Goal: Task Accomplishment & Management: Use online tool/utility

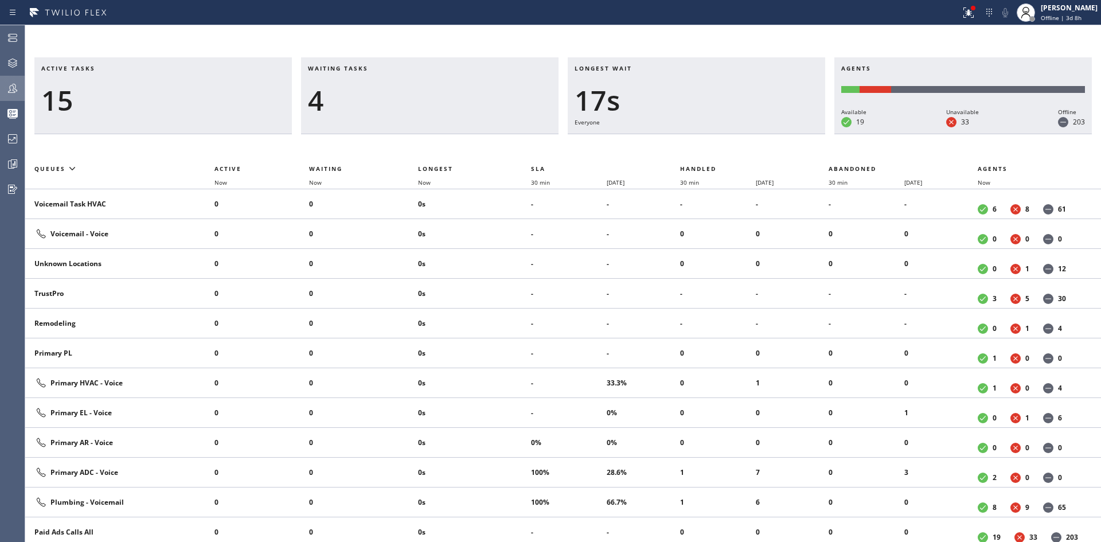
scroll to position [459, 0]
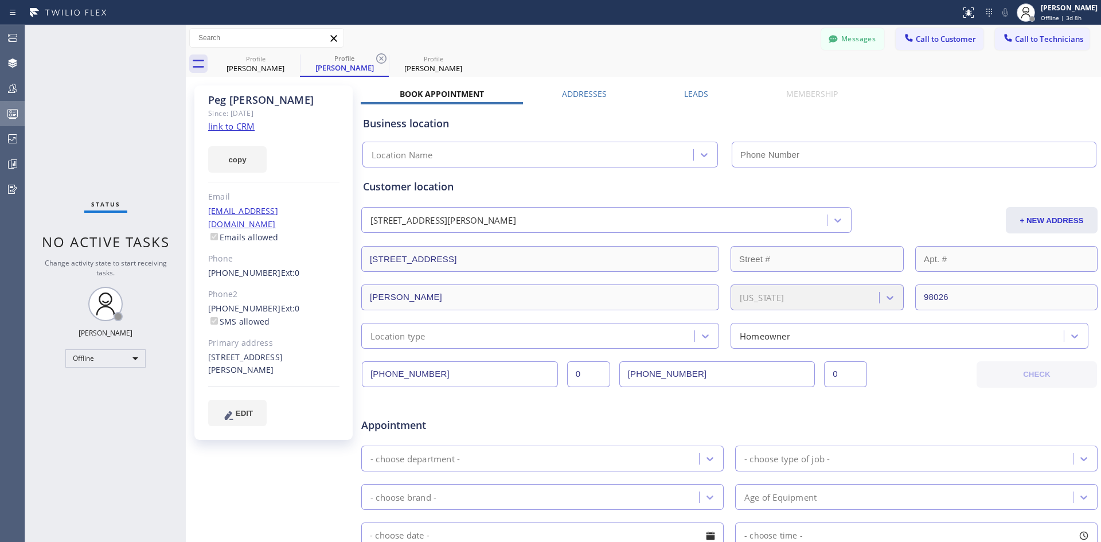
click at [13, 110] on rect at bounding box center [13, 114] width 10 height 8
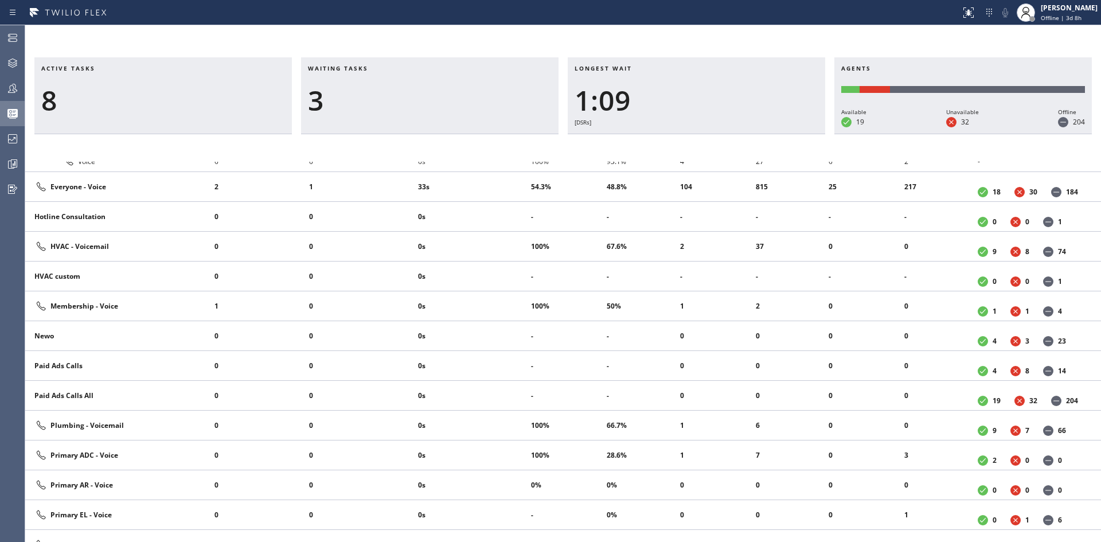
scroll to position [782, 0]
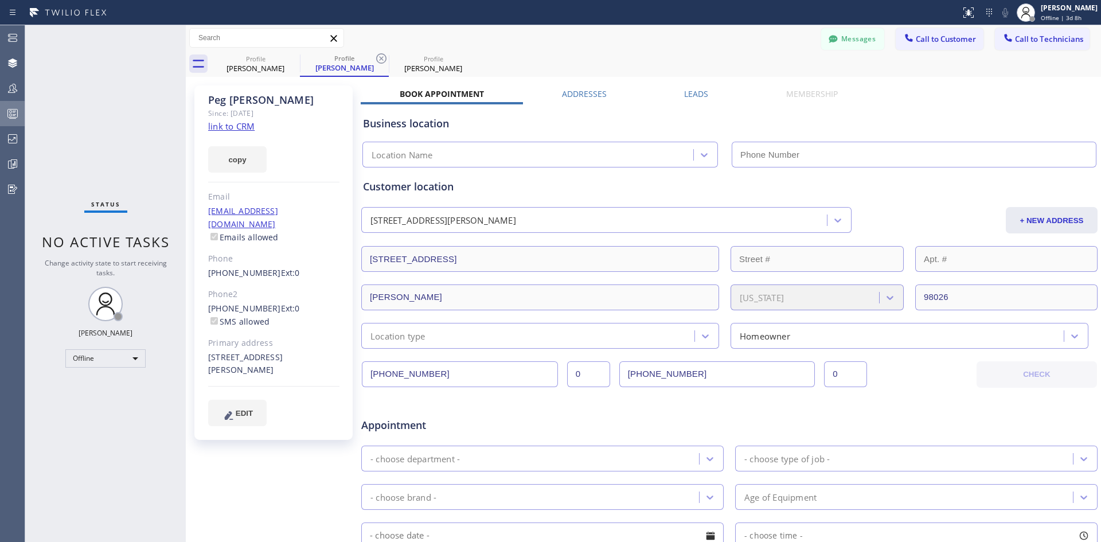
click at [10, 111] on icon at bounding box center [13, 114] width 14 height 14
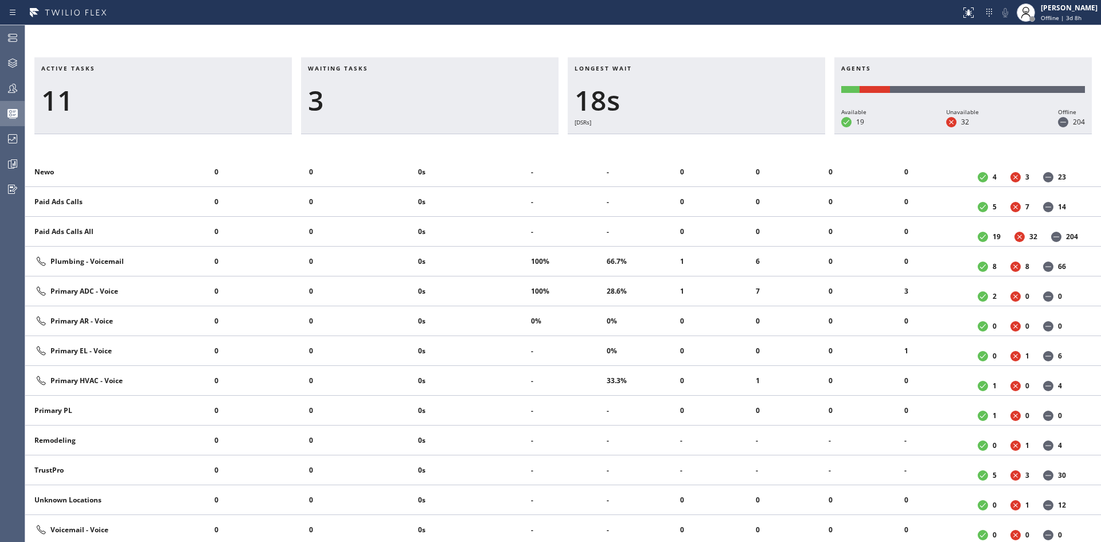
scroll to position [984, 0]
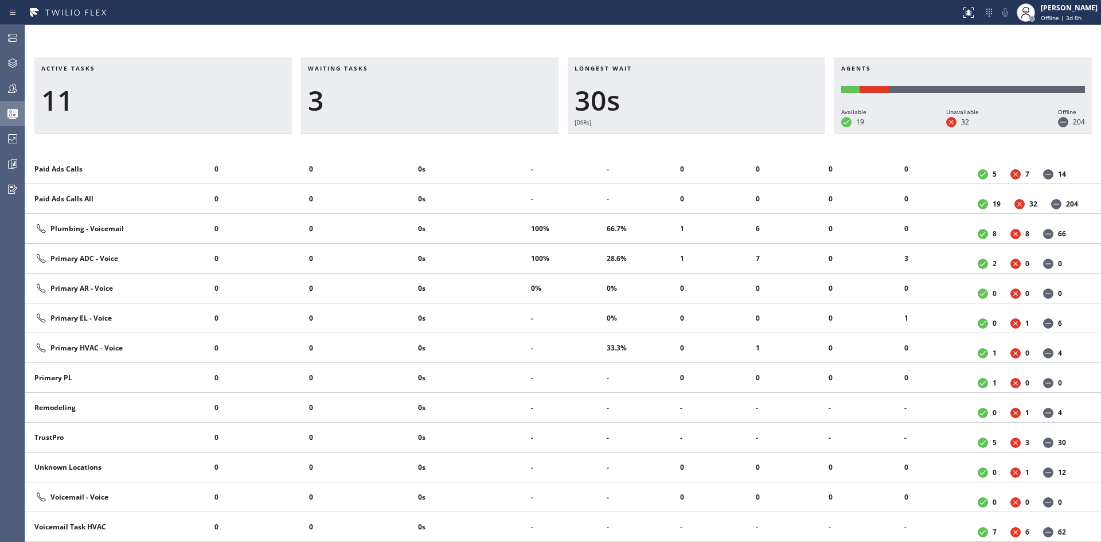
drag, startPoint x: 706, startPoint y: 45, endPoint x: 717, endPoint y: 66, distance: 23.3
click at [706, 45] on div "Active tasks 11 Waiting tasks 3 Longest wait 30s [DSRs] Agents Available 19 Una…" at bounding box center [563, 283] width 1076 height 517
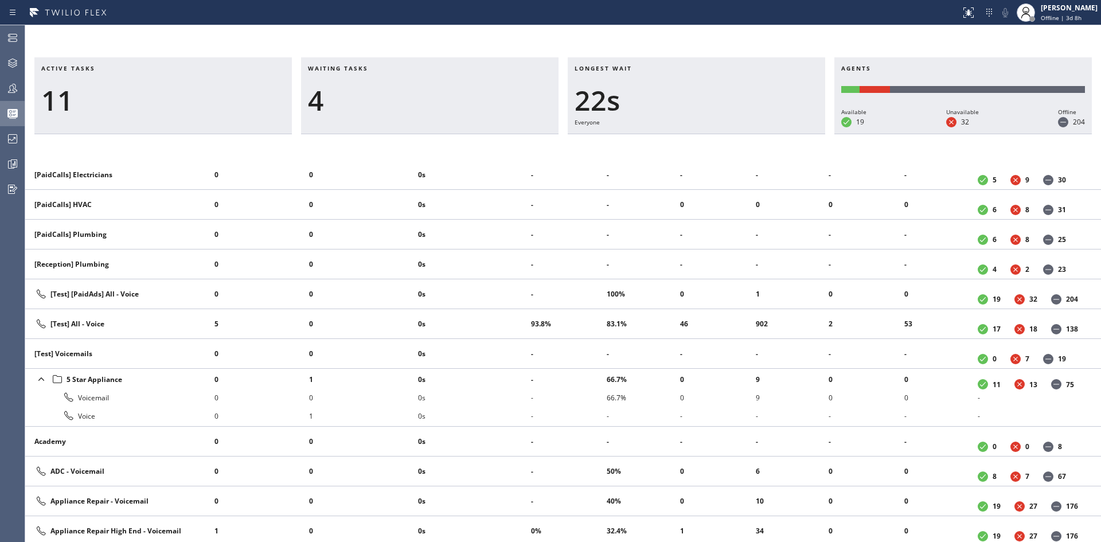
scroll to position [287, 0]
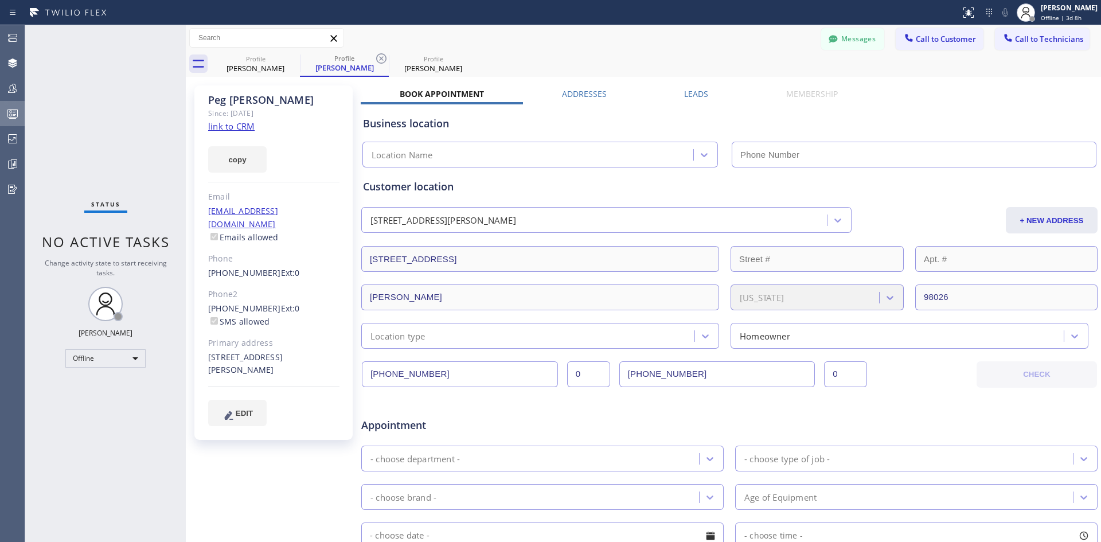
click at [14, 108] on icon at bounding box center [13, 114] width 14 height 14
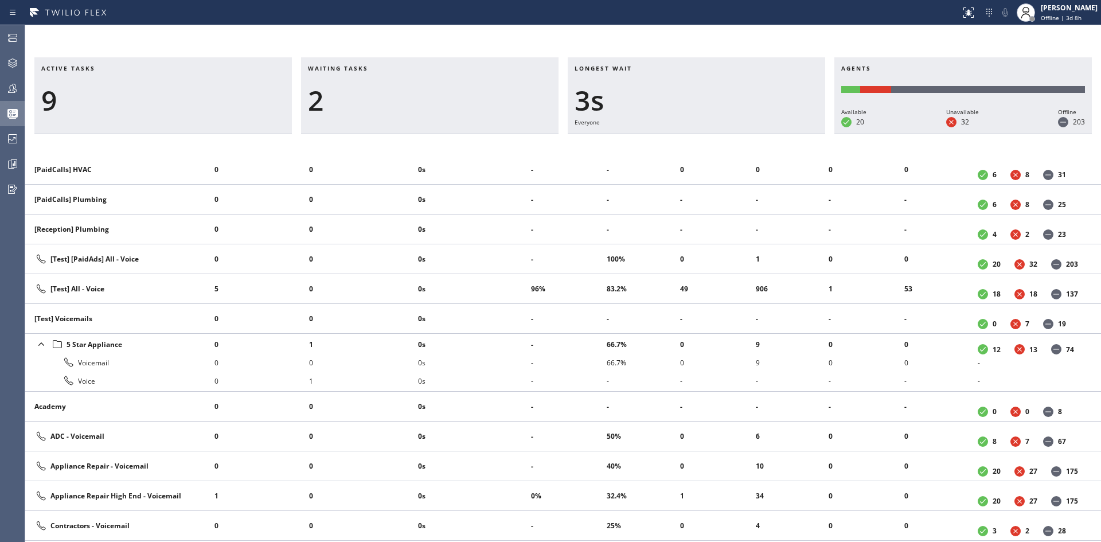
scroll to position [296, 0]
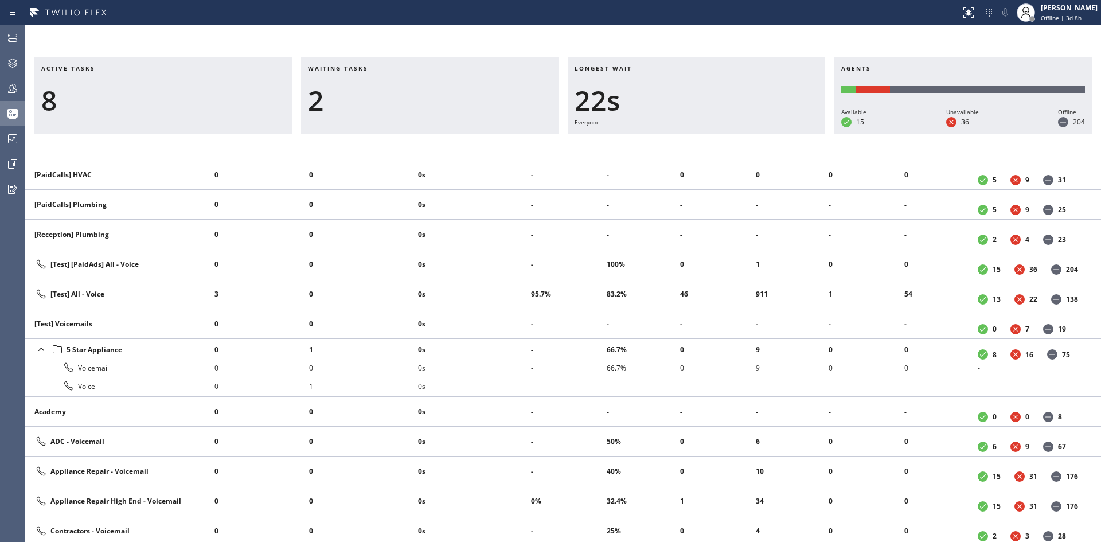
drag, startPoint x: 276, startPoint y: 154, endPoint x: 283, endPoint y: 173, distance: 20.1
click at [276, 154] on div "Active tasks 8 Waiting tasks 2 Longest wait 22s Everyone Agents Available 15 Un…" at bounding box center [563, 299] width 1076 height 485
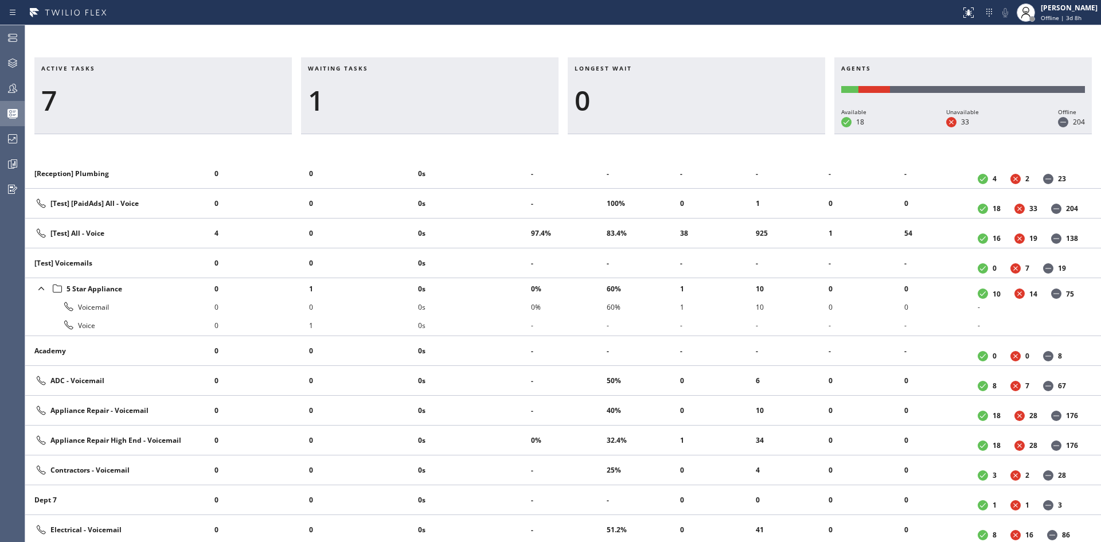
scroll to position [344, 0]
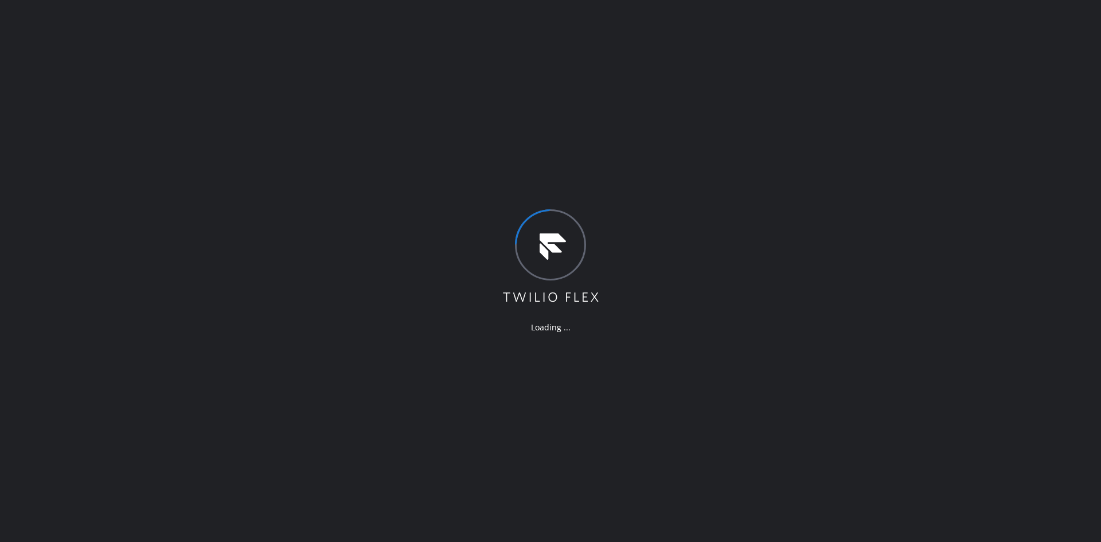
drag, startPoint x: 780, startPoint y: 68, endPoint x: 747, endPoint y: 72, distance: 33.5
click at [780, 68] on div "Loading ..." at bounding box center [550, 271] width 1101 height 542
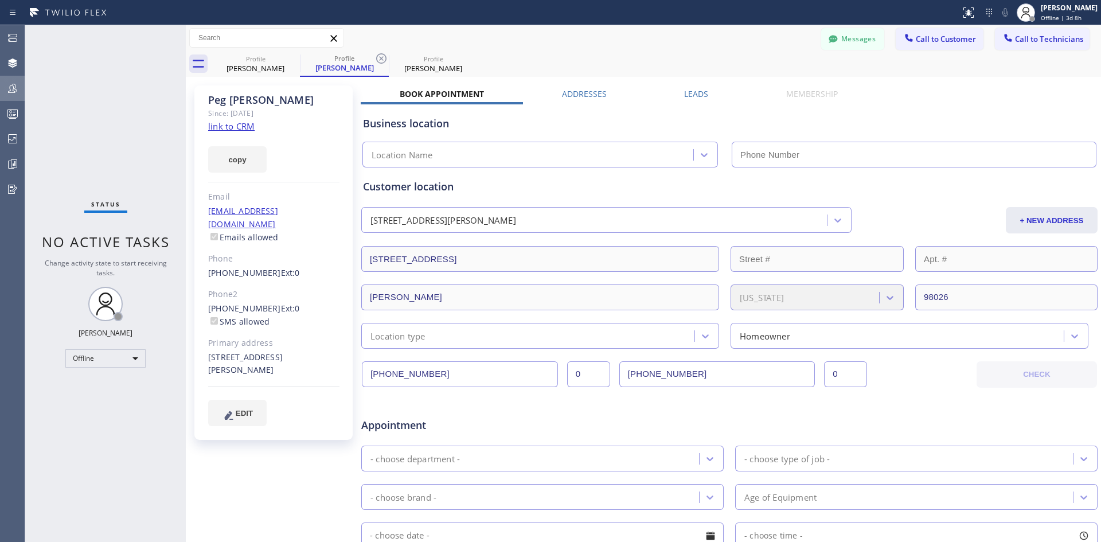
drag, startPoint x: 5, startPoint y: 76, endPoint x: 10, endPoint y: 87, distance: 11.5
click at [5, 76] on button "Teams" at bounding box center [12, 88] width 25 height 25
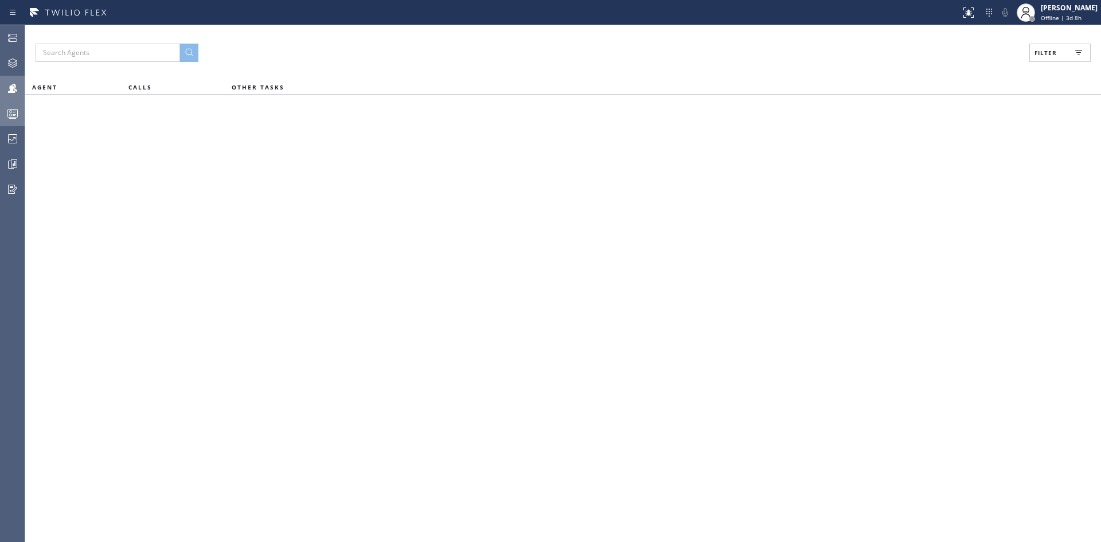
click at [13, 115] on icon at bounding box center [13, 114] width 14 height 14
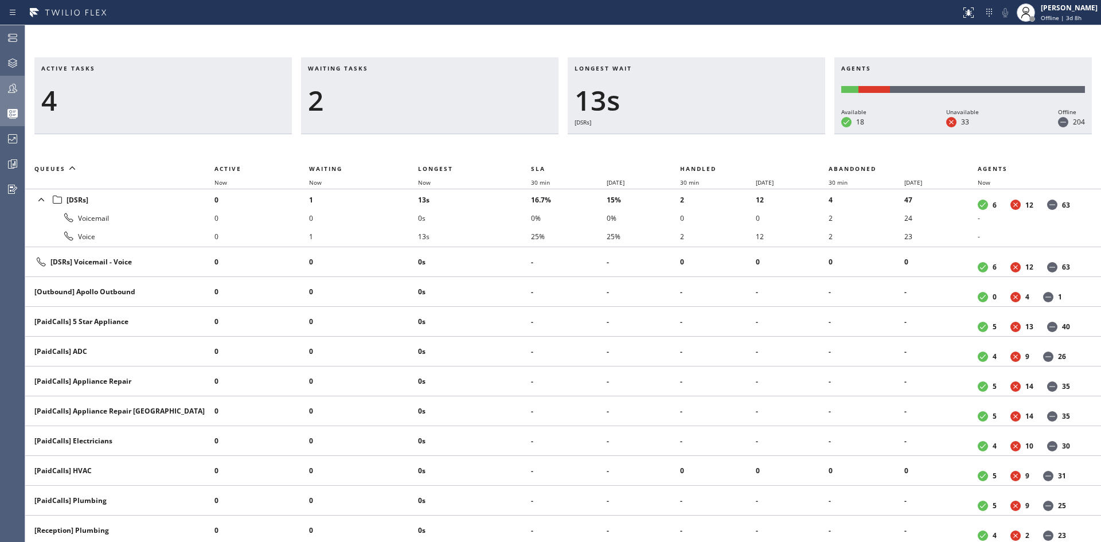
click at [682, 38] on div "Active tasks 4 Waiting tasks 2 Longest wait 13s [DSRs] Agents Available 18 Unav…" at bounding box center [563, 283] width 1076 height 517
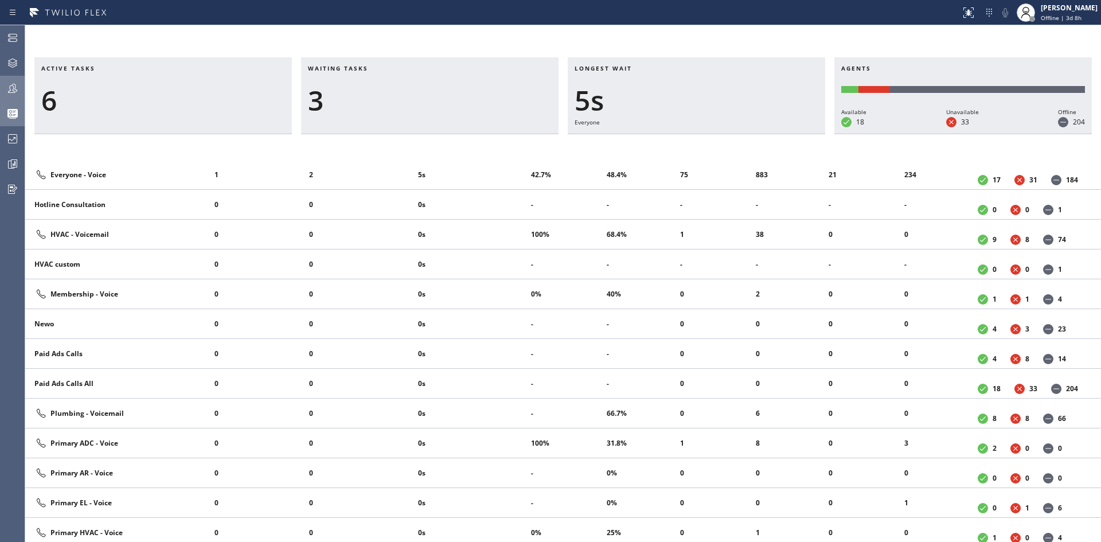
scroll to position [918, 0]
